Goal: Book appointment/travel/reservation

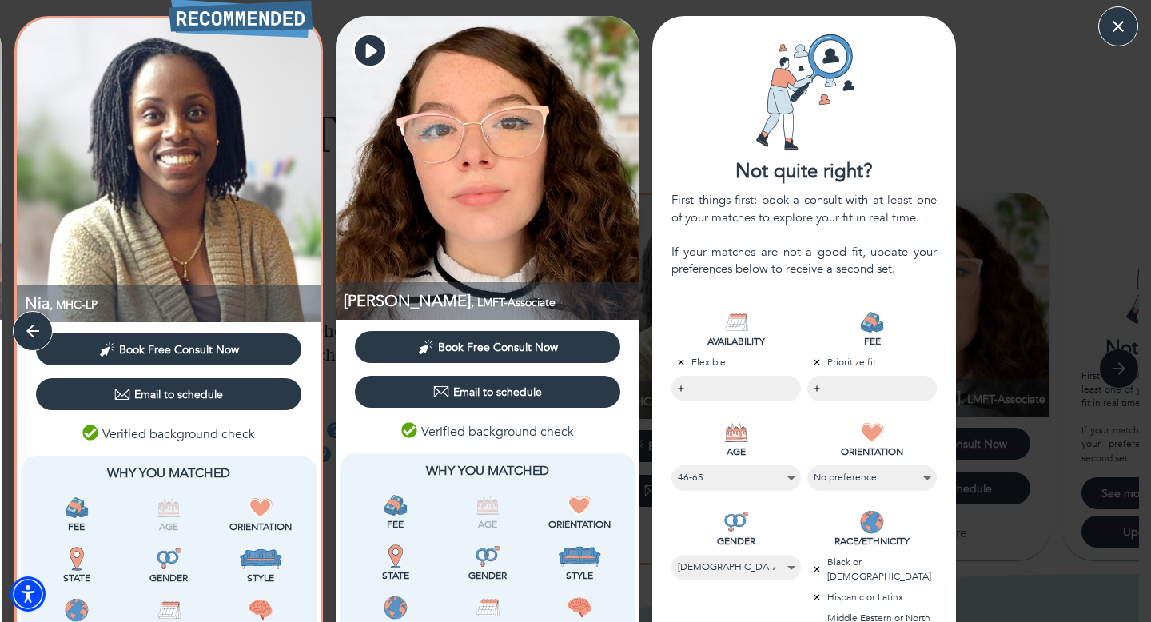
select select "3"
select select "2"
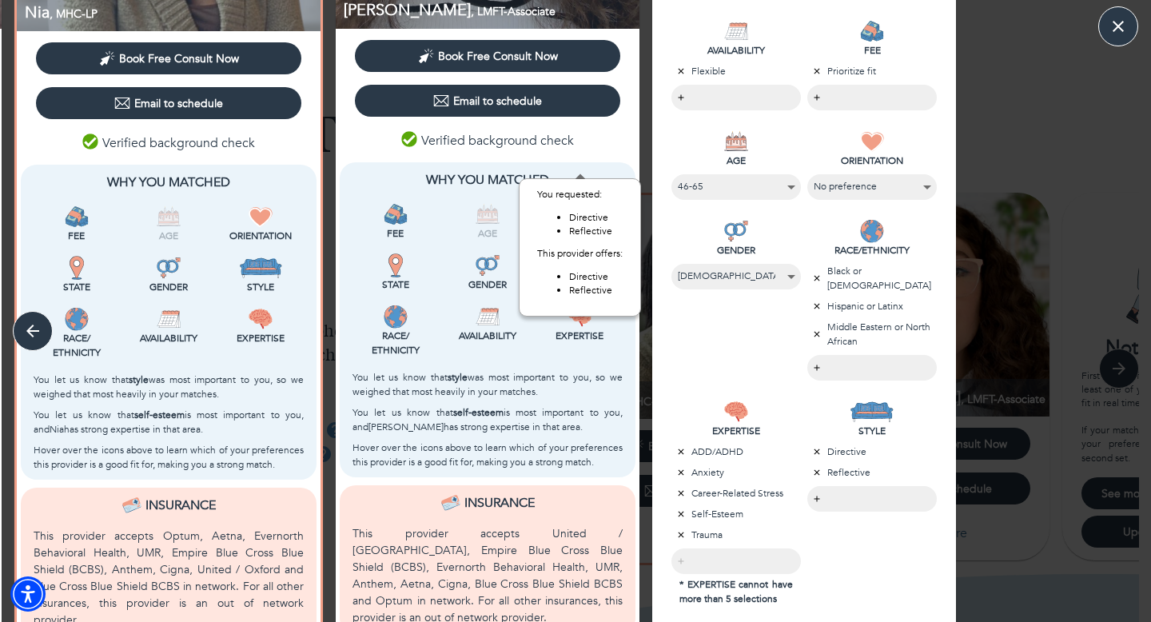
scroll to position [468, 0]
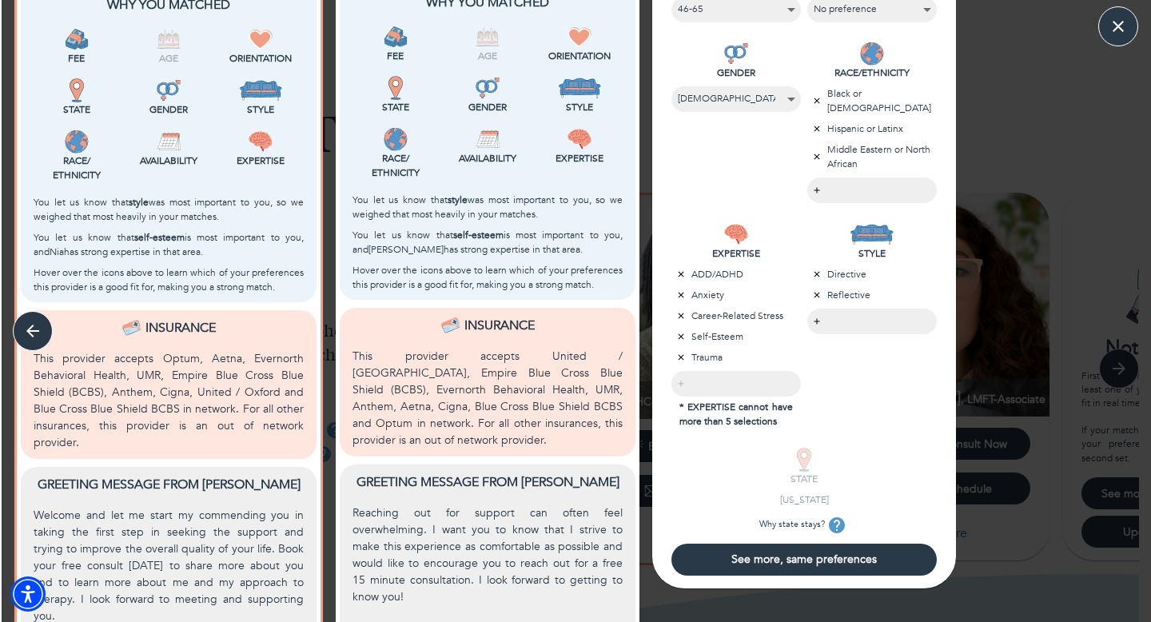
click at [885, 575] on div "See more, same preferences" at bounding box center [804, 562] width 304 height 51
click at [849, 555] on span "See more, same preferences" at bounding box center [804, 558] width 252 height 15
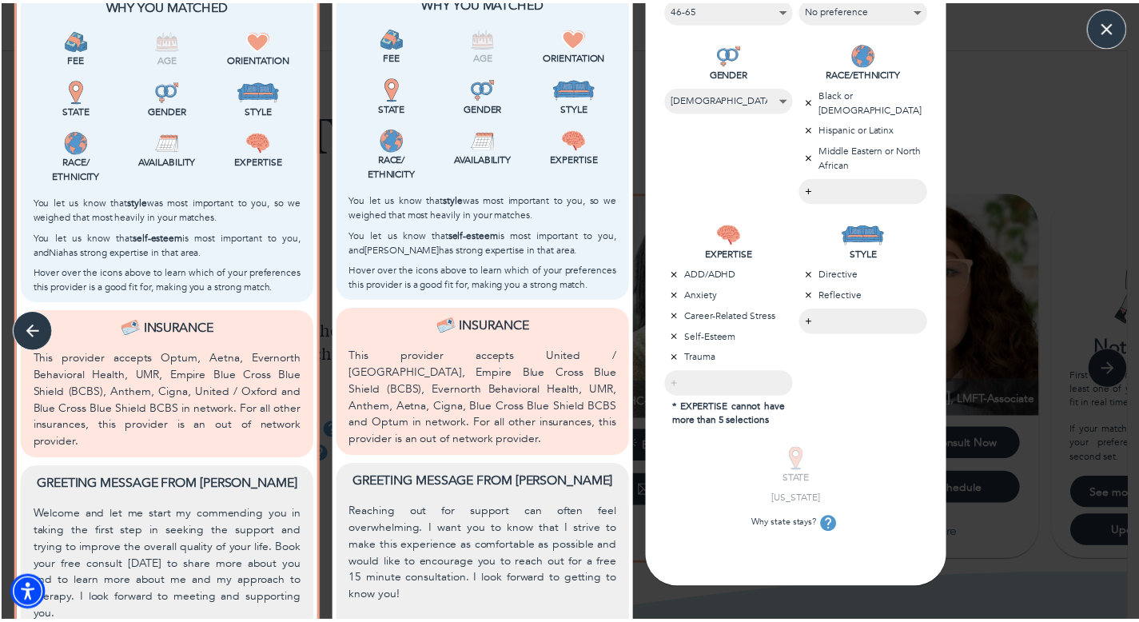
scroll to position [0, 0]
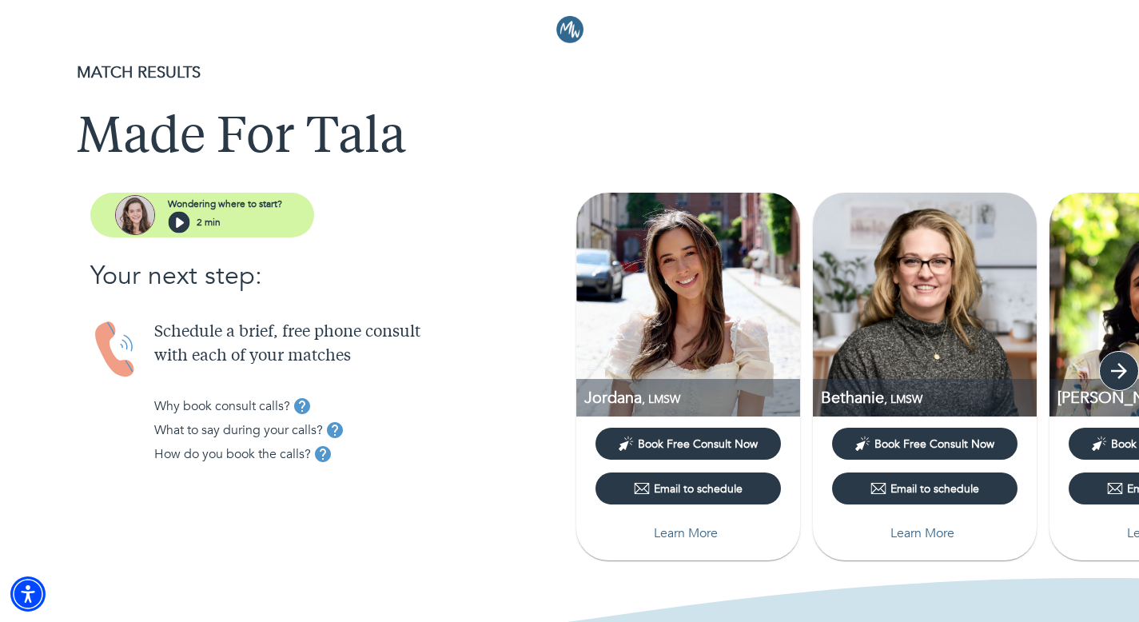
click at [1110, 371] on icon "button" at bounding box center [1119, 371] width 24 height 24
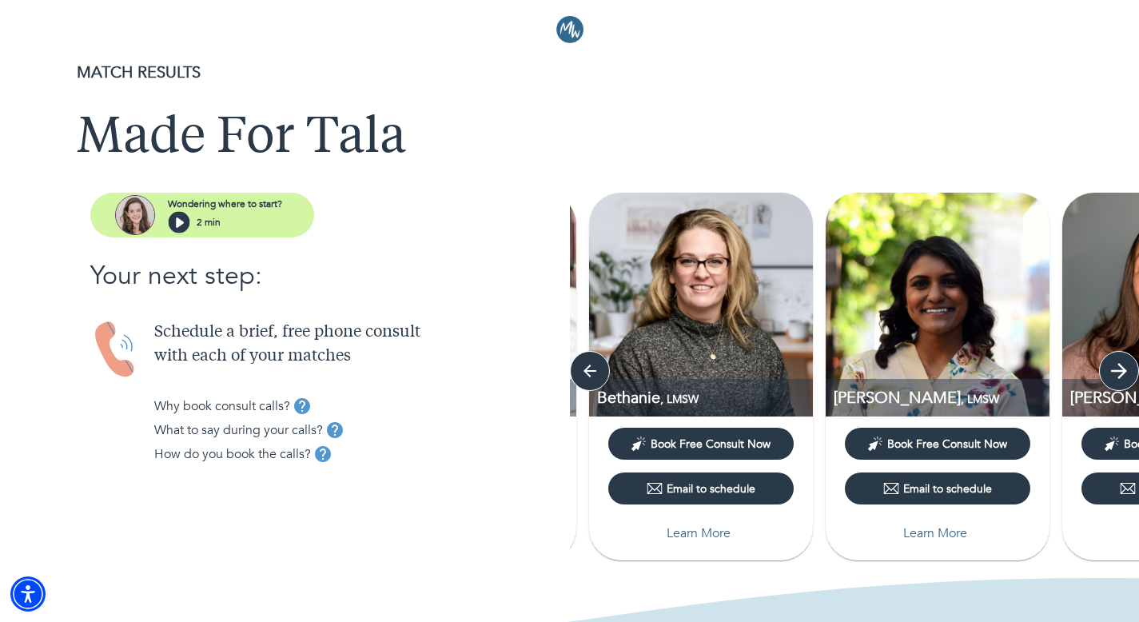
click at [1110, 371] on icon "button" at bounding box center [1119, 371] width 24 height 24
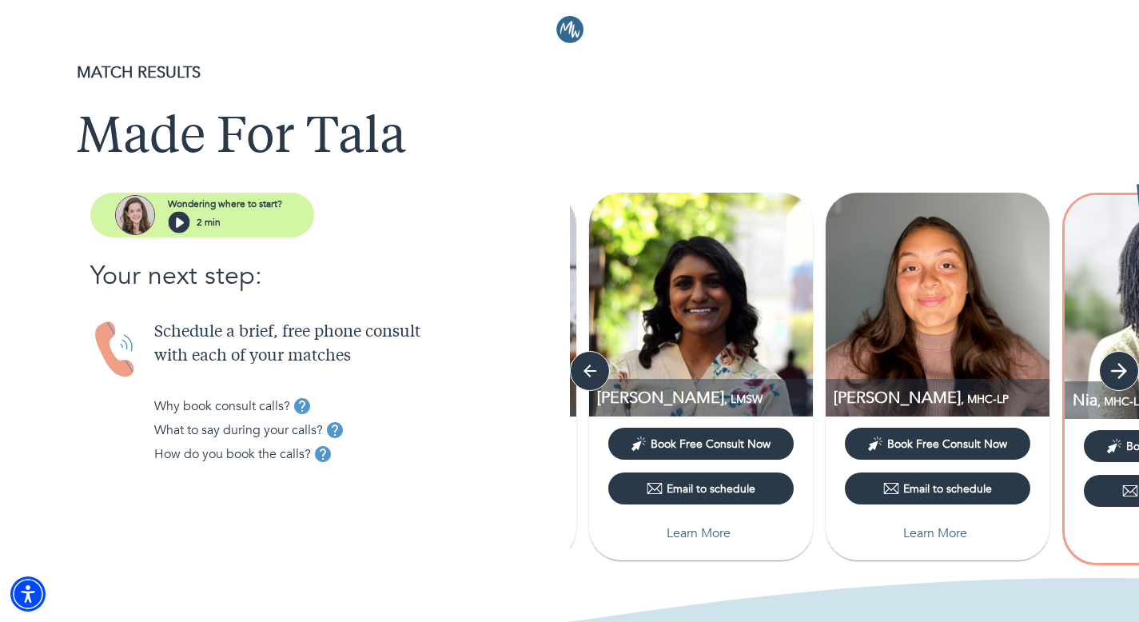
click at [1110, 371] on icon "button" at bounding box center [1119, 371] width 24 height 24
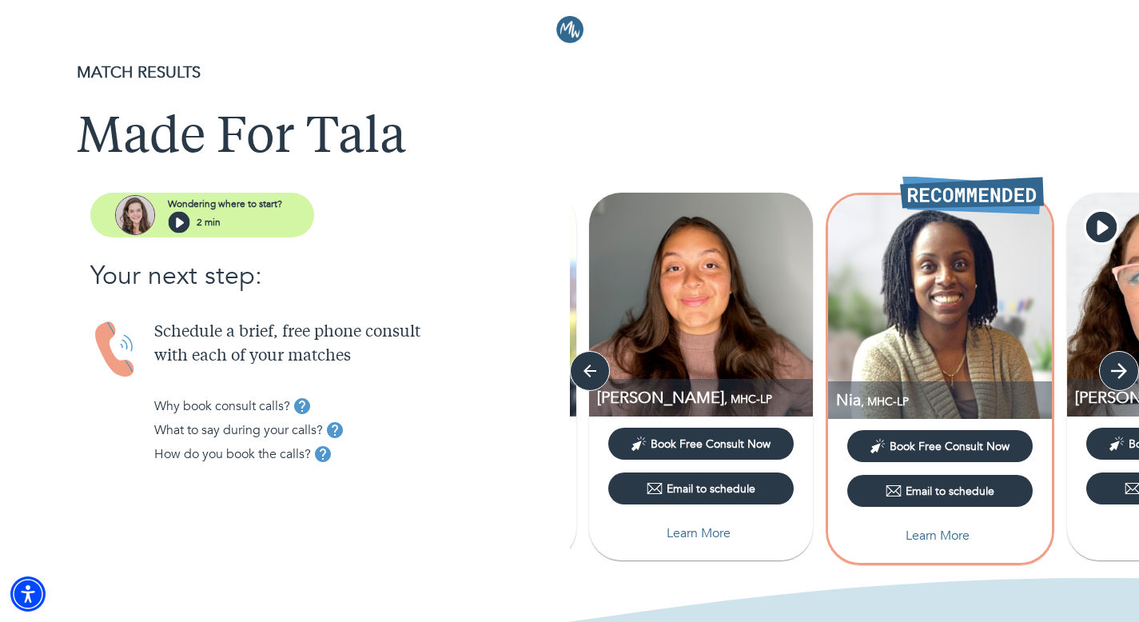
click at [1110, 371] on icon "button" at bounding box center [1119, 371] width 24 height 24
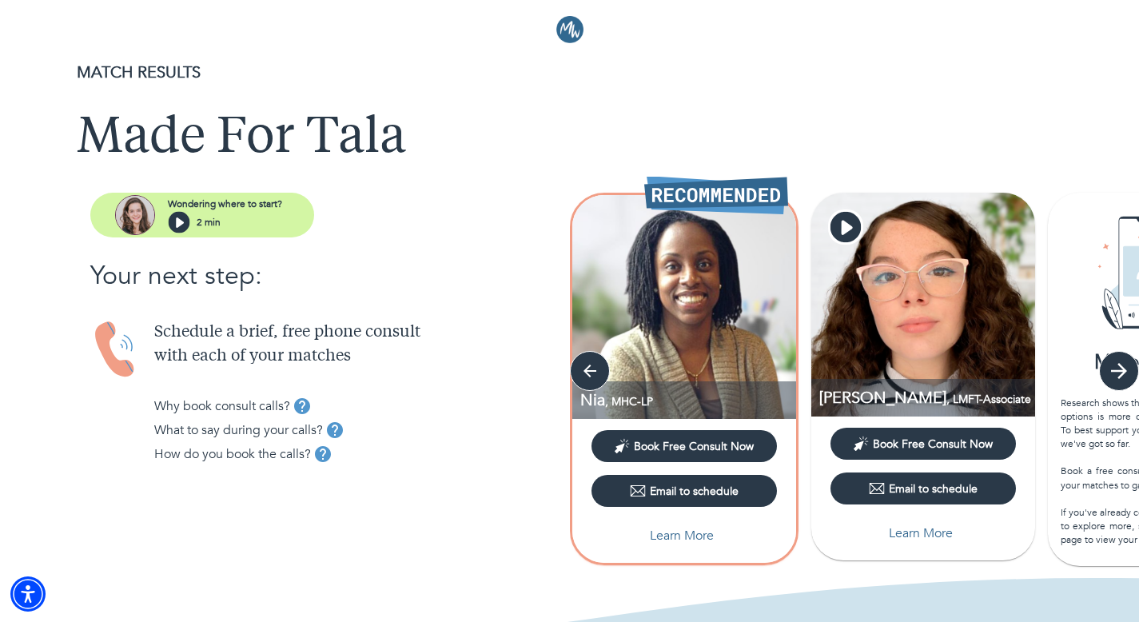
click at [1110, 371] on icon "button" at bounding box center [1119, 371] width 24 height 24
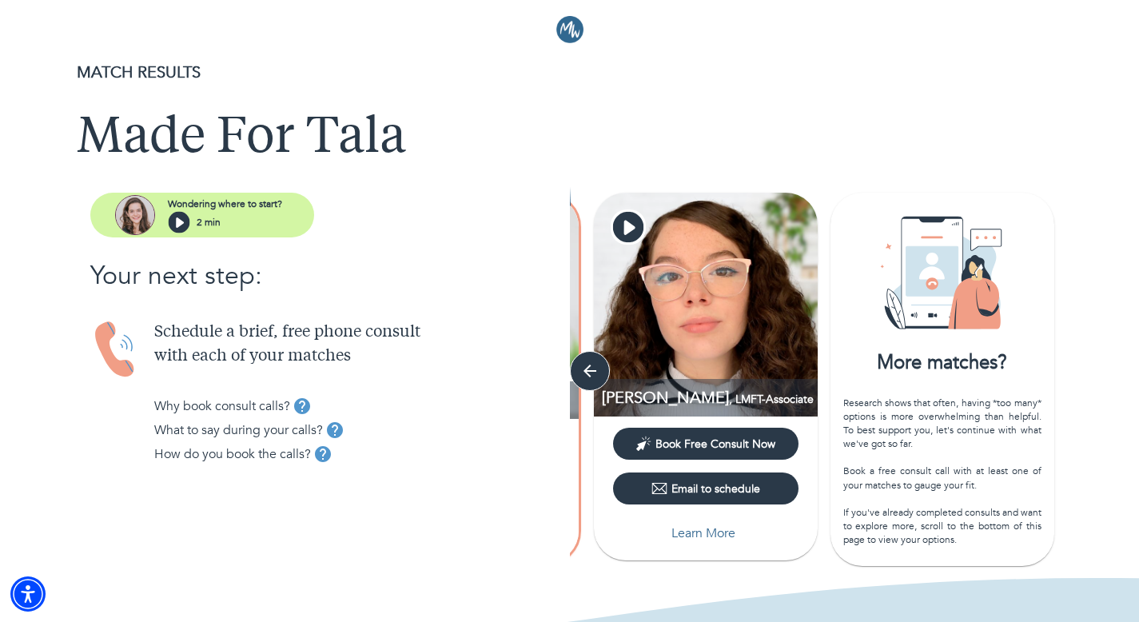
click at [1110, 371] on div "Jordana , LMSW Book Free Consult Now Email to schedule Learn More [PERSON_NAME]…" at bounding box center [855, 381] width 570 height 376
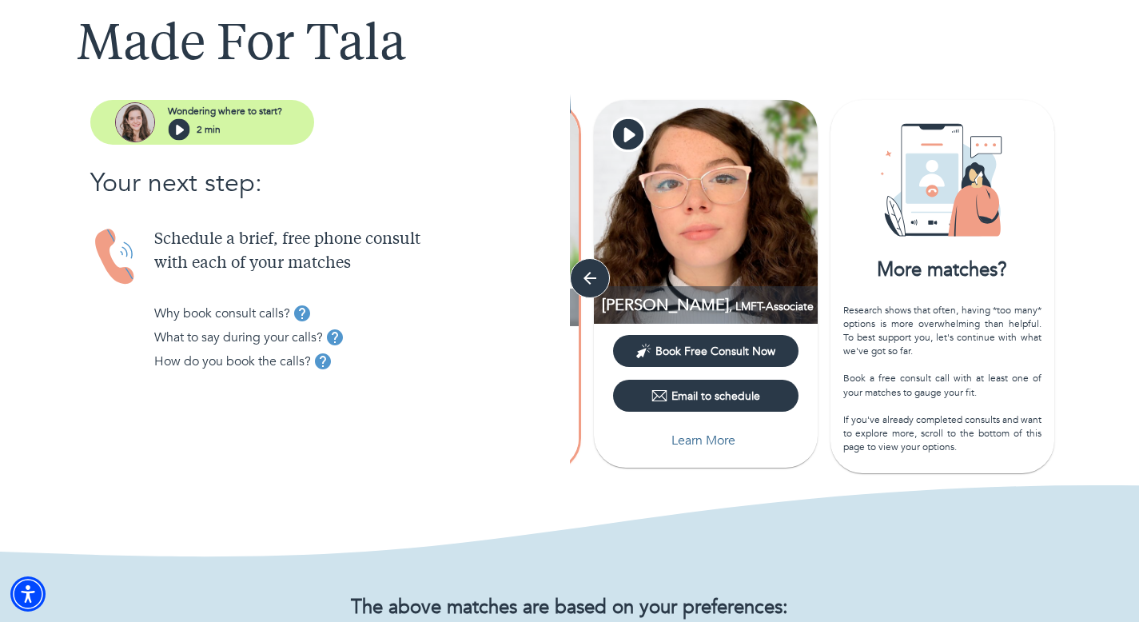
scroll to position [272, 0]
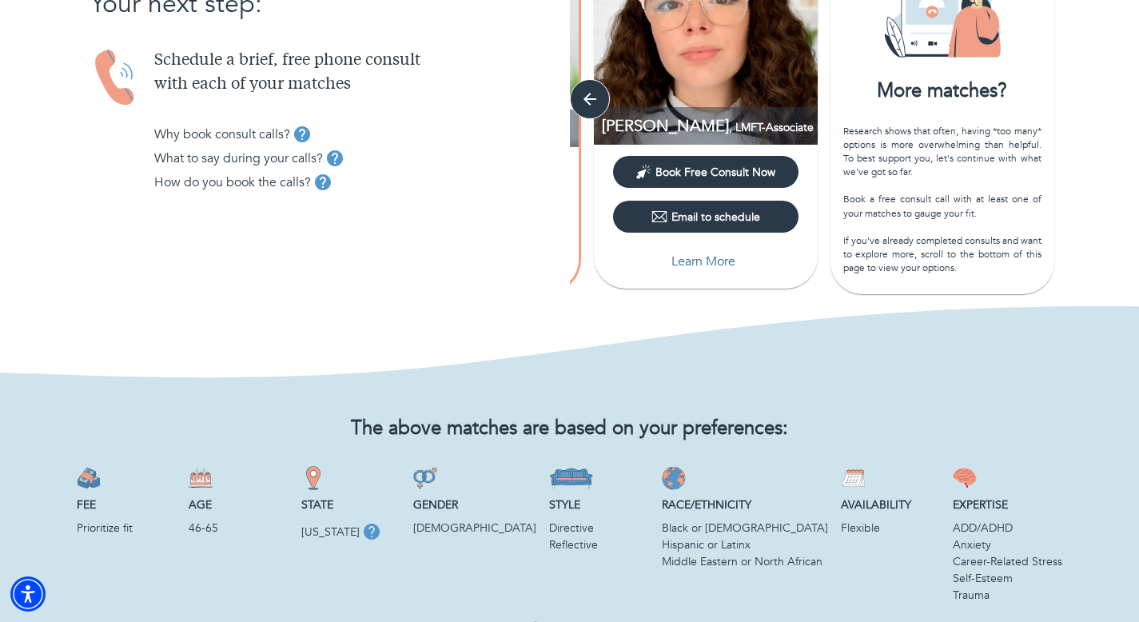
click at [961, 251] on div "Research shows that often, having *too many* options is more overwhelming than …" at bounding box center [942, 200] width 198 height 151
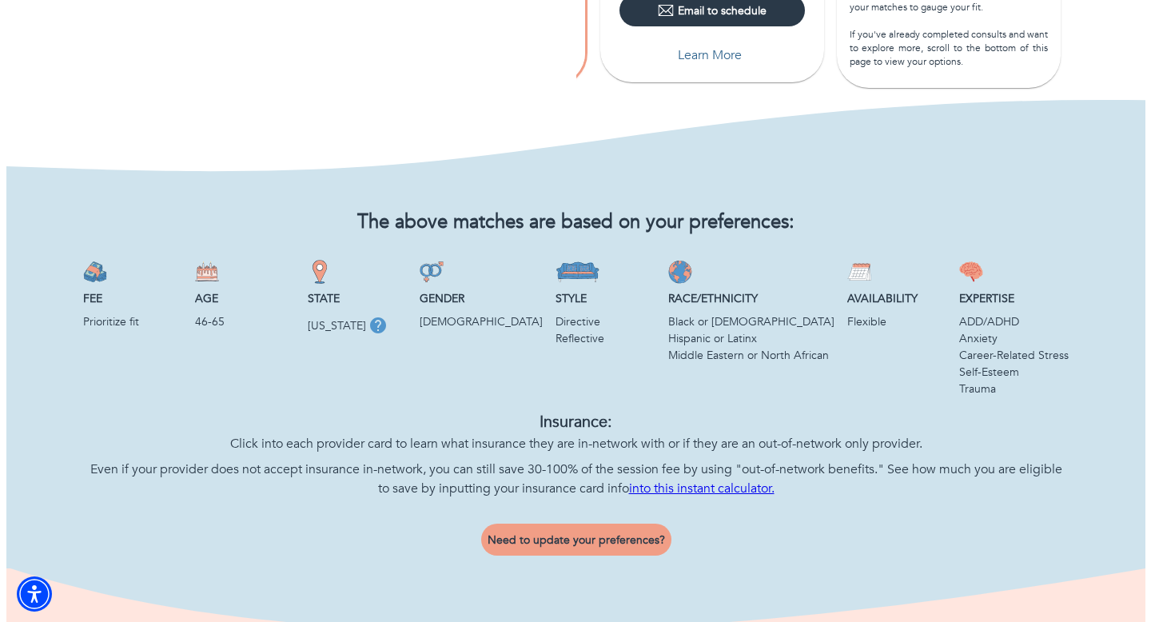
scroll to position [484, 0]
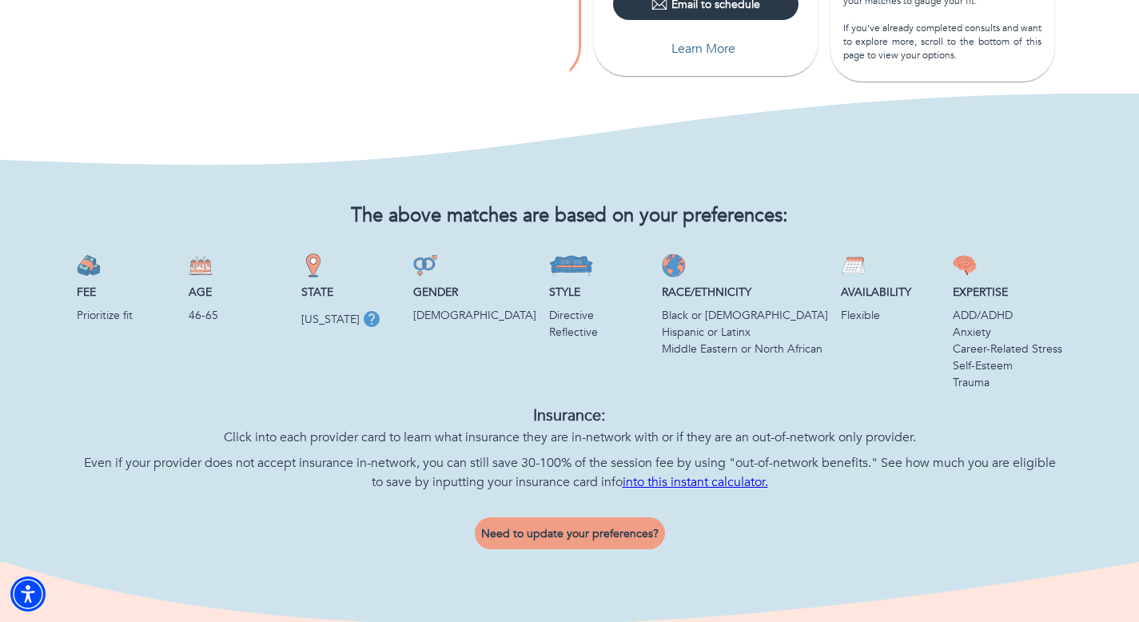
click at [596, 527] on span "Need to update your preferences?" at bounding box center [569, 533] width 177 height 15
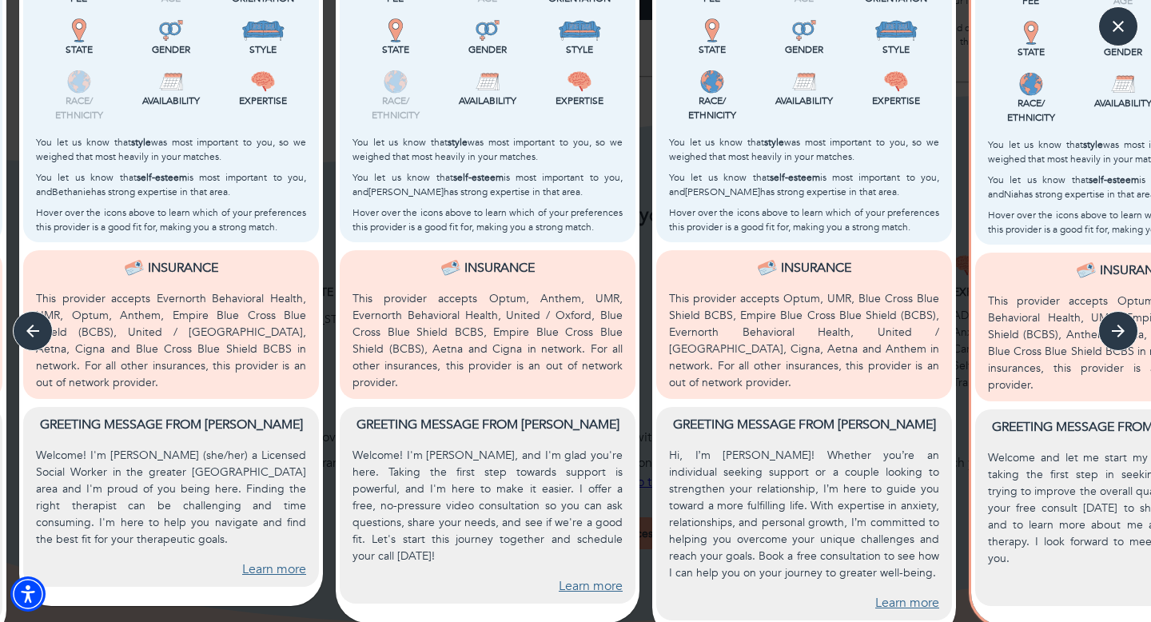
scroll to position [0, 0]
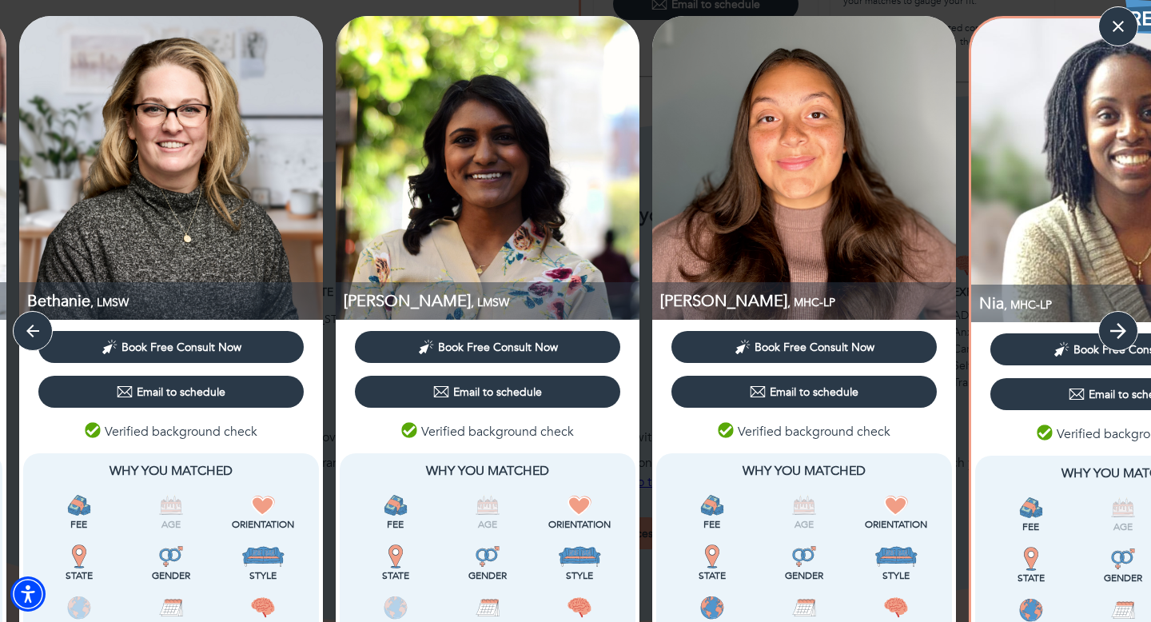
click at [1121, 326] on icon "button" at bounding box center [1118, 331] width 24 height 24
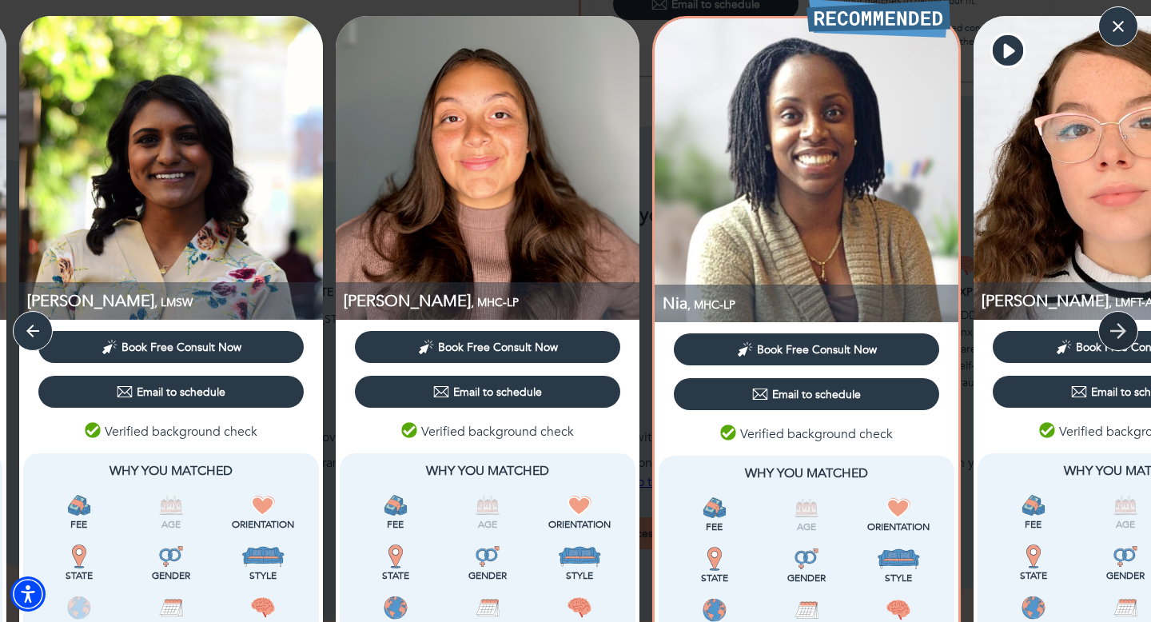
click at [1121, 326] on icon "button" at bounding box center [1118, 331] width 24 height 24
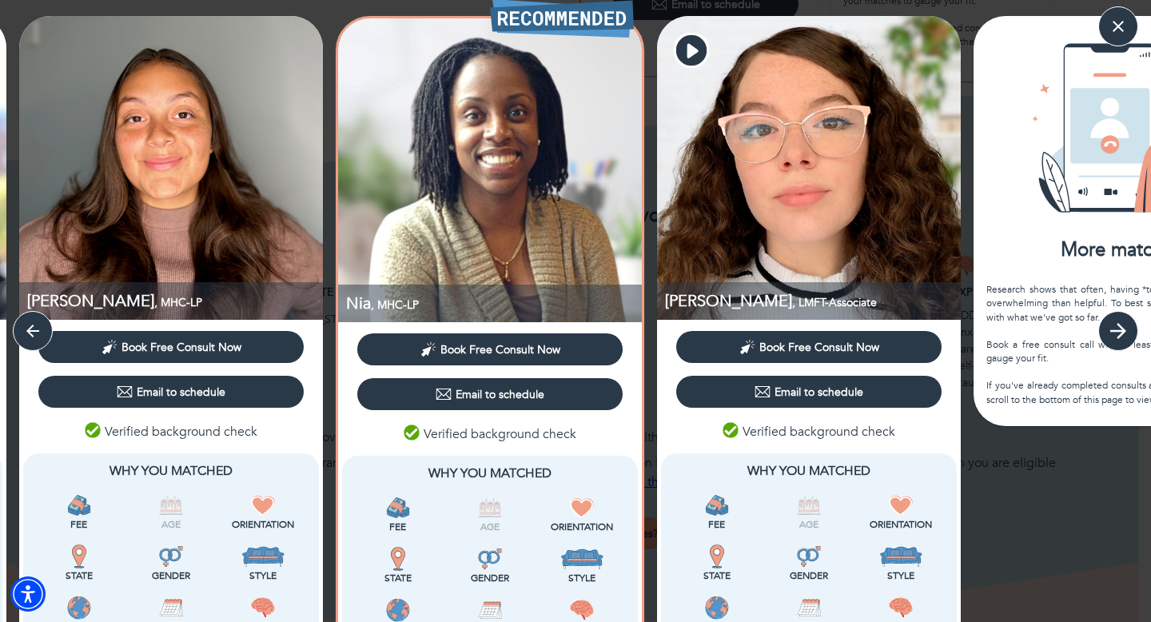
click at [1121, 326] on icon "button" at bounding box center [1118, 331] width 24 height 24
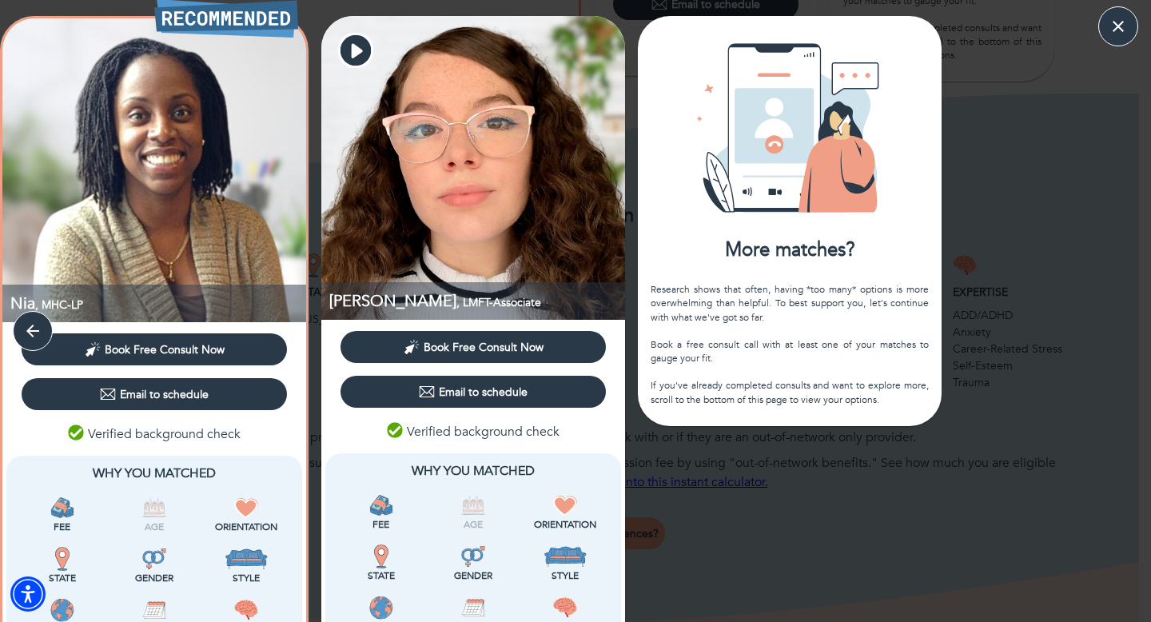
click at [1121, 326] on div "Jordana , LMSW Book Free Consult Now Email to schedule Verified background chec…" at bounding box center [575, 591] width 1151 height 1151
click at [1026, 156] on div "Jordana , LMSW Book Free Consult Now Email to schedule Verified background chec…" at bounding box center [575, 591] width 1151 height 1151
click at [22, 331] on icon "button" at bounding box center [33, 331] width 24 height 24
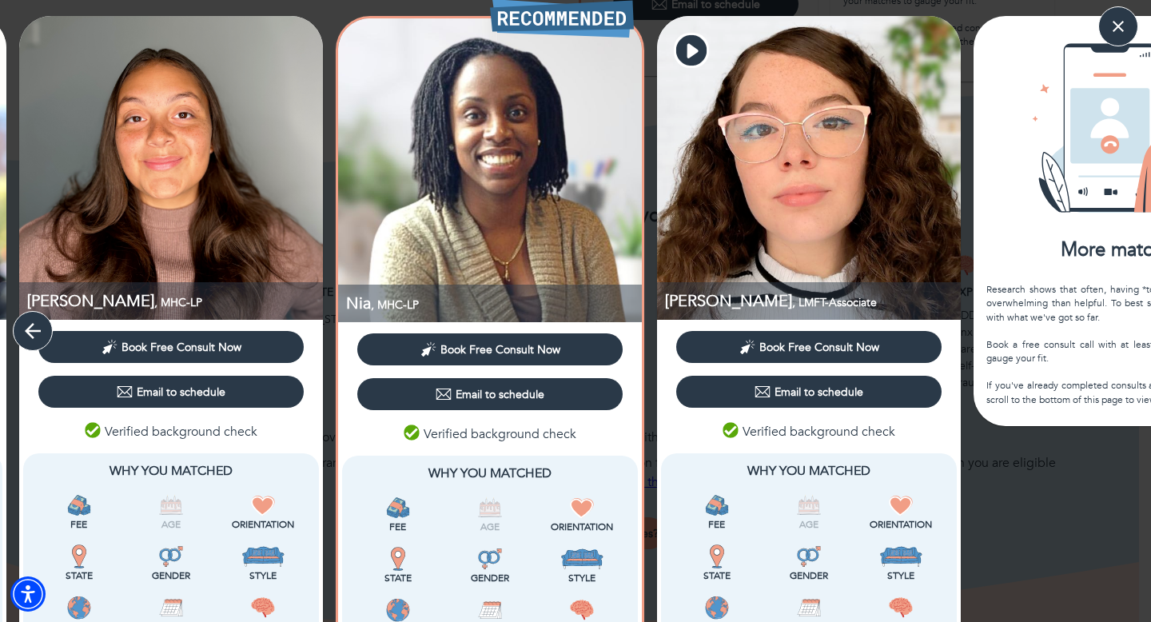
click at [22, 331] on icon "button" at bounding box center [33, 331] width 24 height 24
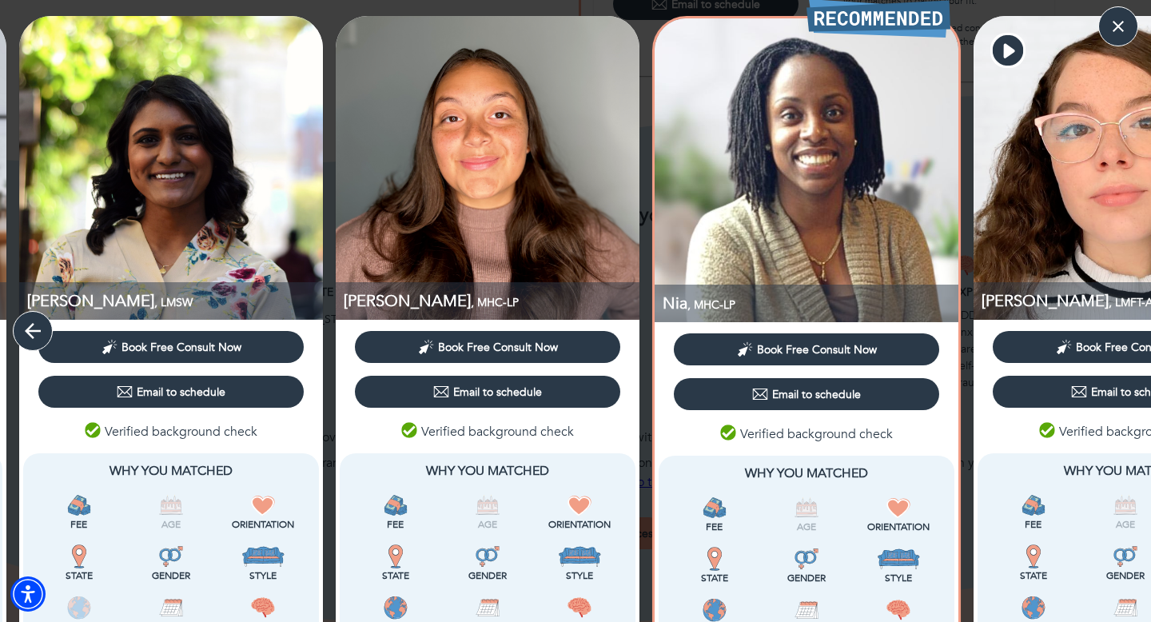
click at [22, 331] on icon "button" at bounding box center [33, 331] width 24 height 24
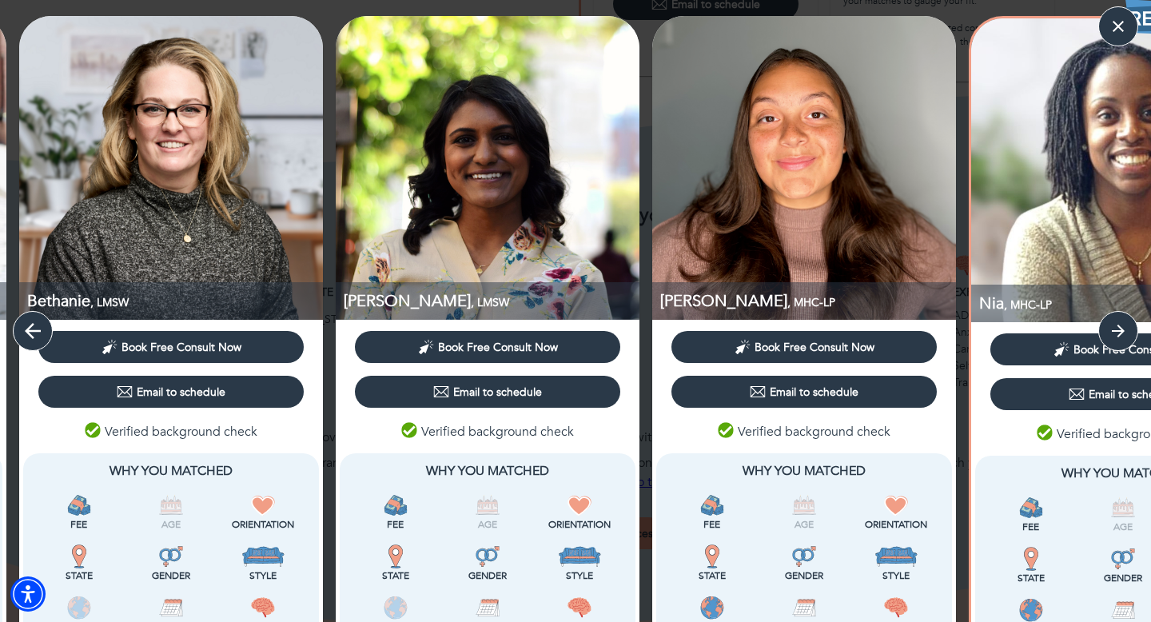
click at [22, 331] on icon "button" at bounding box center [33, 331] width 24 height 24
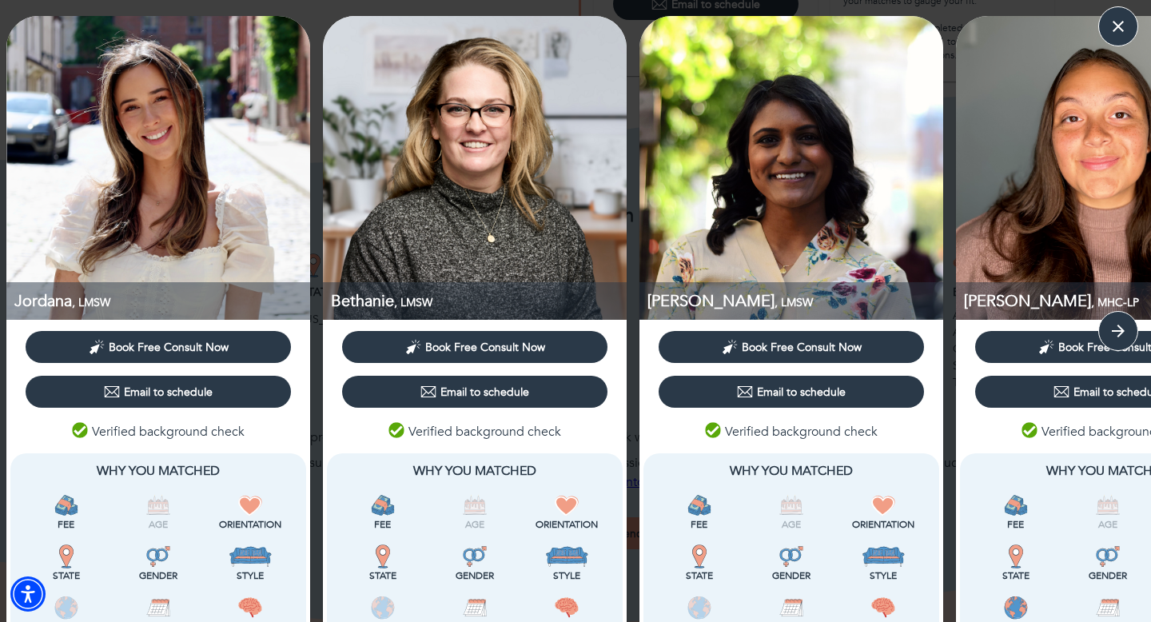
click at [34, 284] on div "Jordana , LMSW" at bounding box center [158, 301] width 304 height 38
click at [132, 200] on img at bounding box center [158, 168] width 304 height 304
click at [404, 352] on span "Book Free Consult Now" at bounding box center [474, 347] width 252 height 16
